Goal: Information Seeking & Learning: Learn about a topic

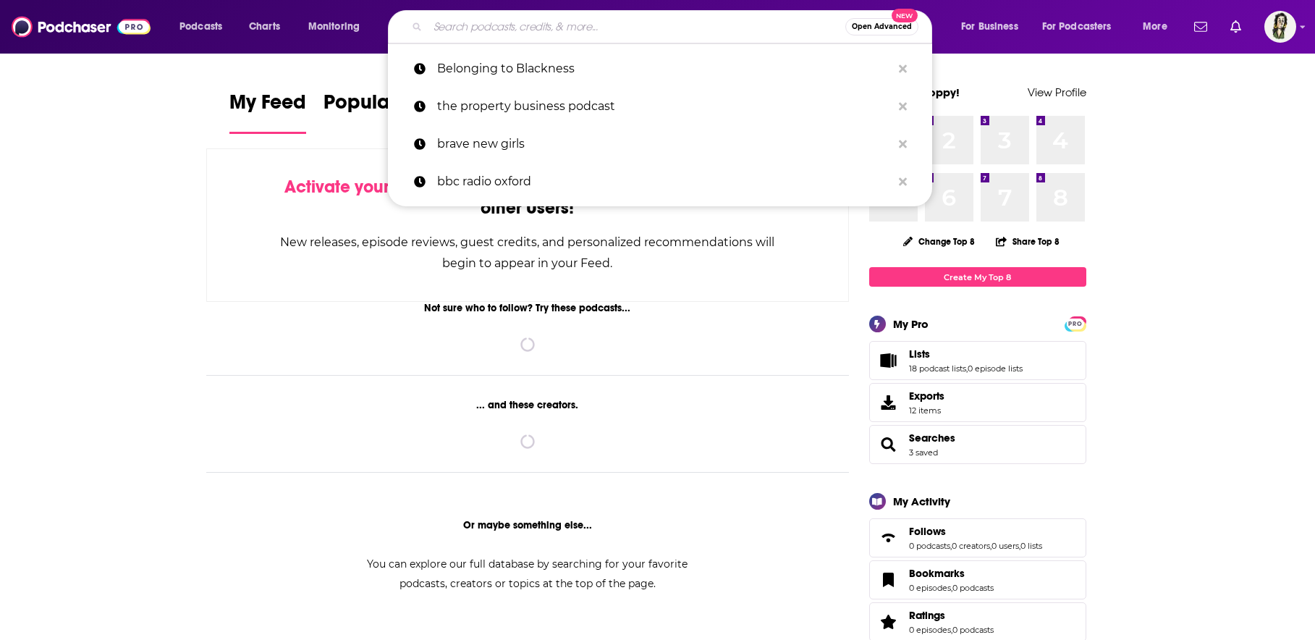
click at [634, 27] on input "Search podcasts, credits, & more..." at bounding box center [637, 26] width 418 height 23
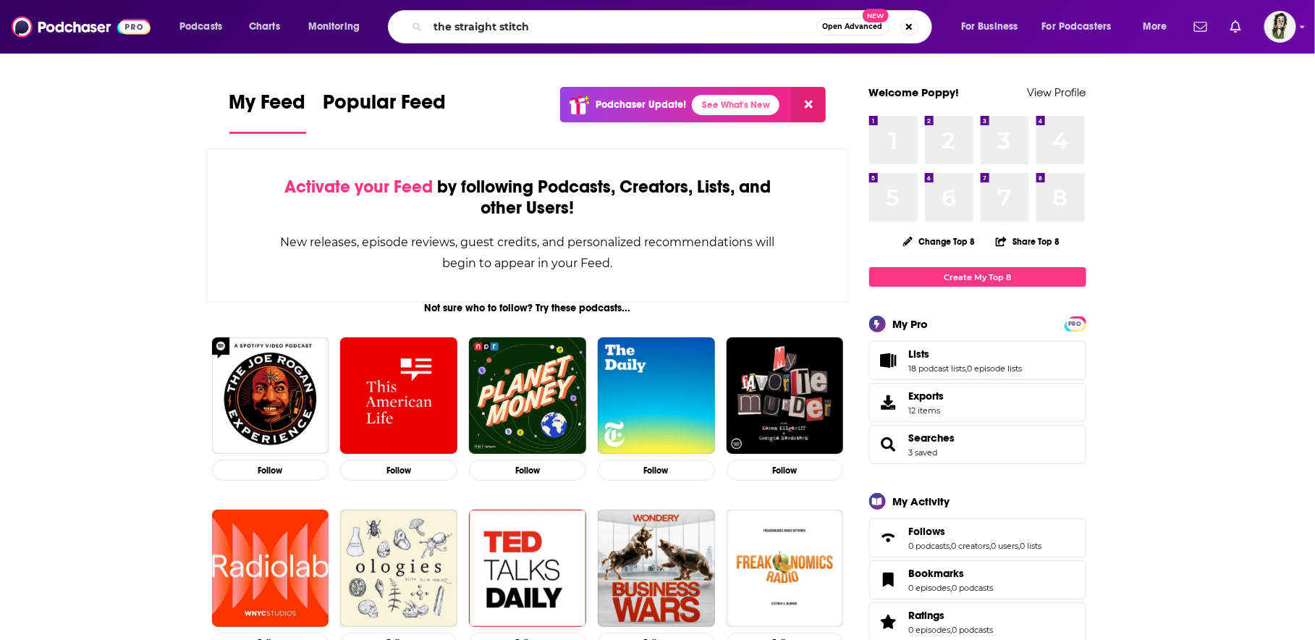
type input "the straight stitch"
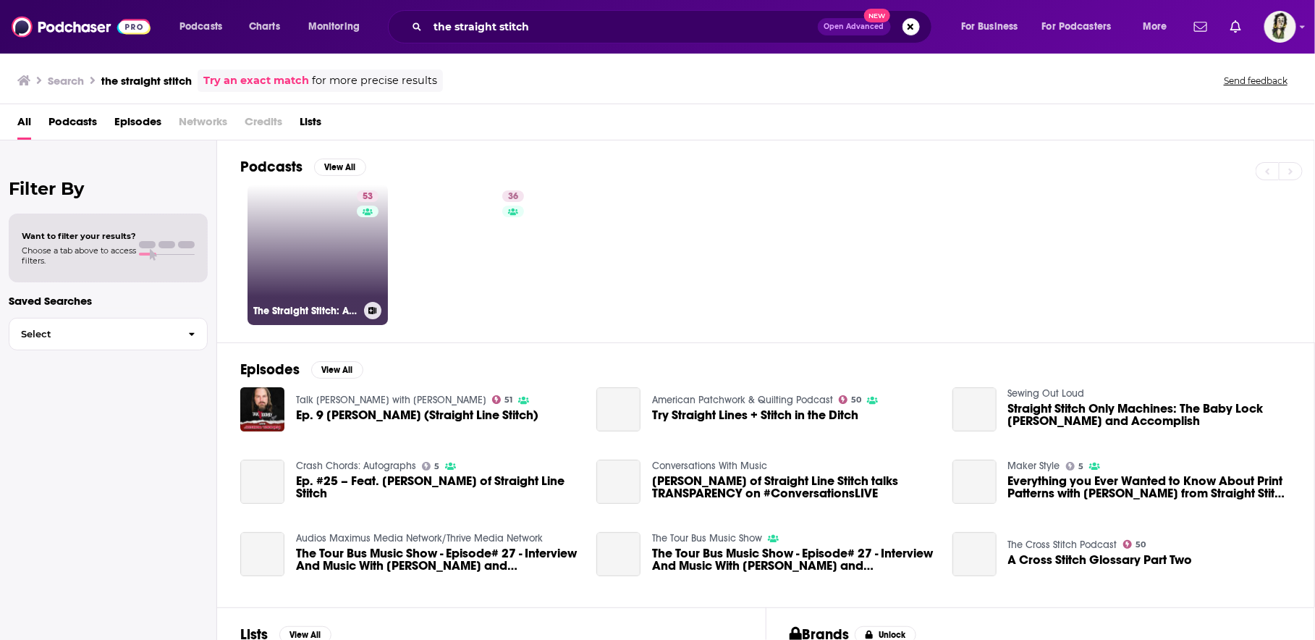
click at [327, 265] on link "53 The Straight Stitch: A Podcast About Sewing and Other Fiber Arts." at bounding box center [317, 255] width 140 height 140
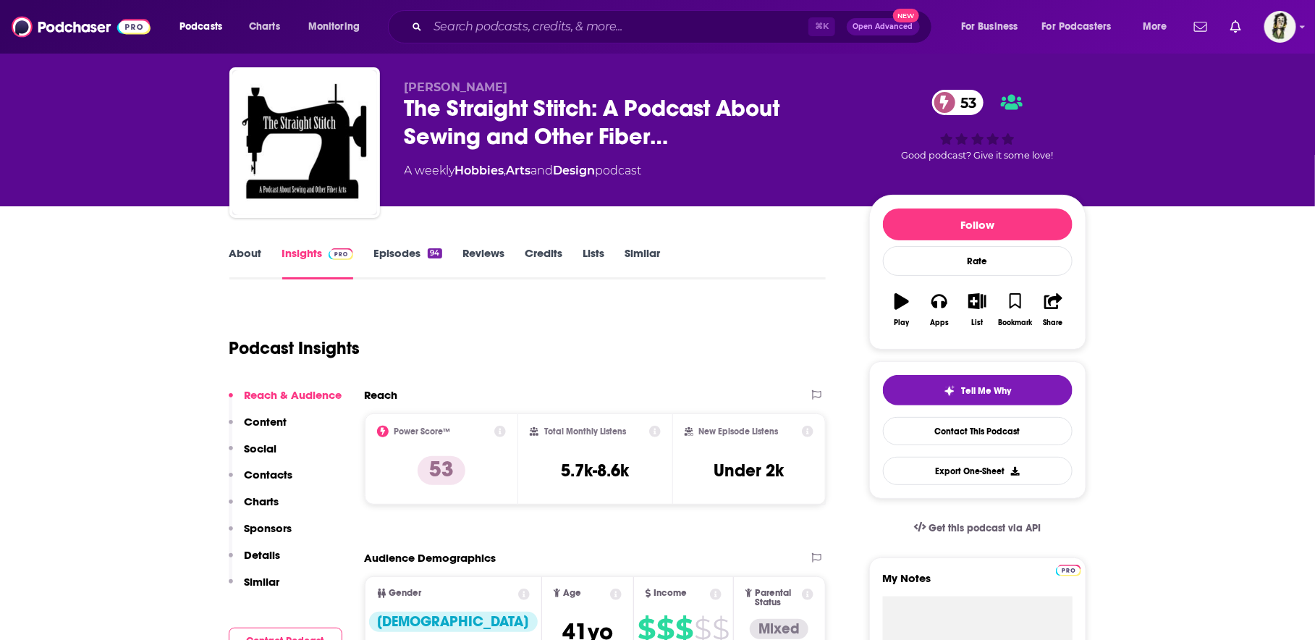
scroll to position [41, 0]
